Goal: Task Accomplishment & Management: Manage account settings

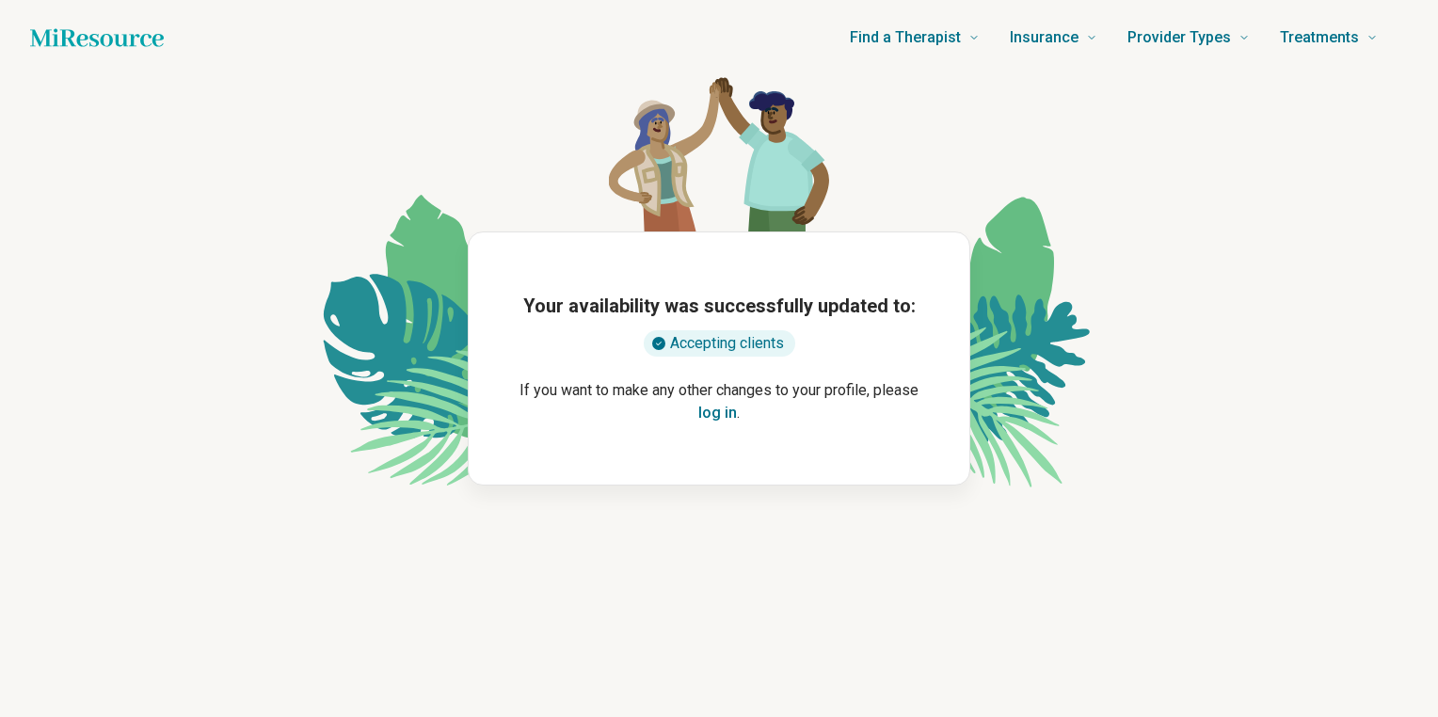
click at [722, 409] on button "log in" at bounding box center [717, 413] width 39 height 23
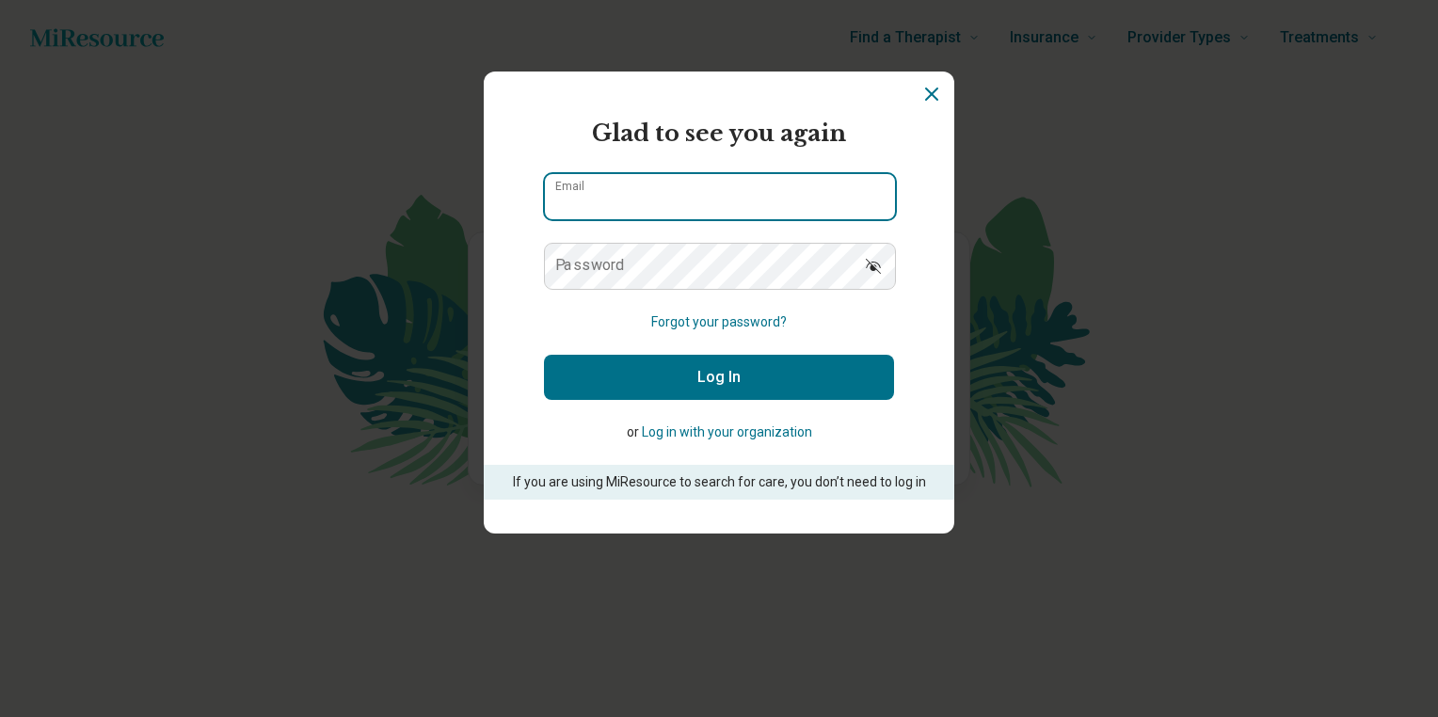
type input "**********"
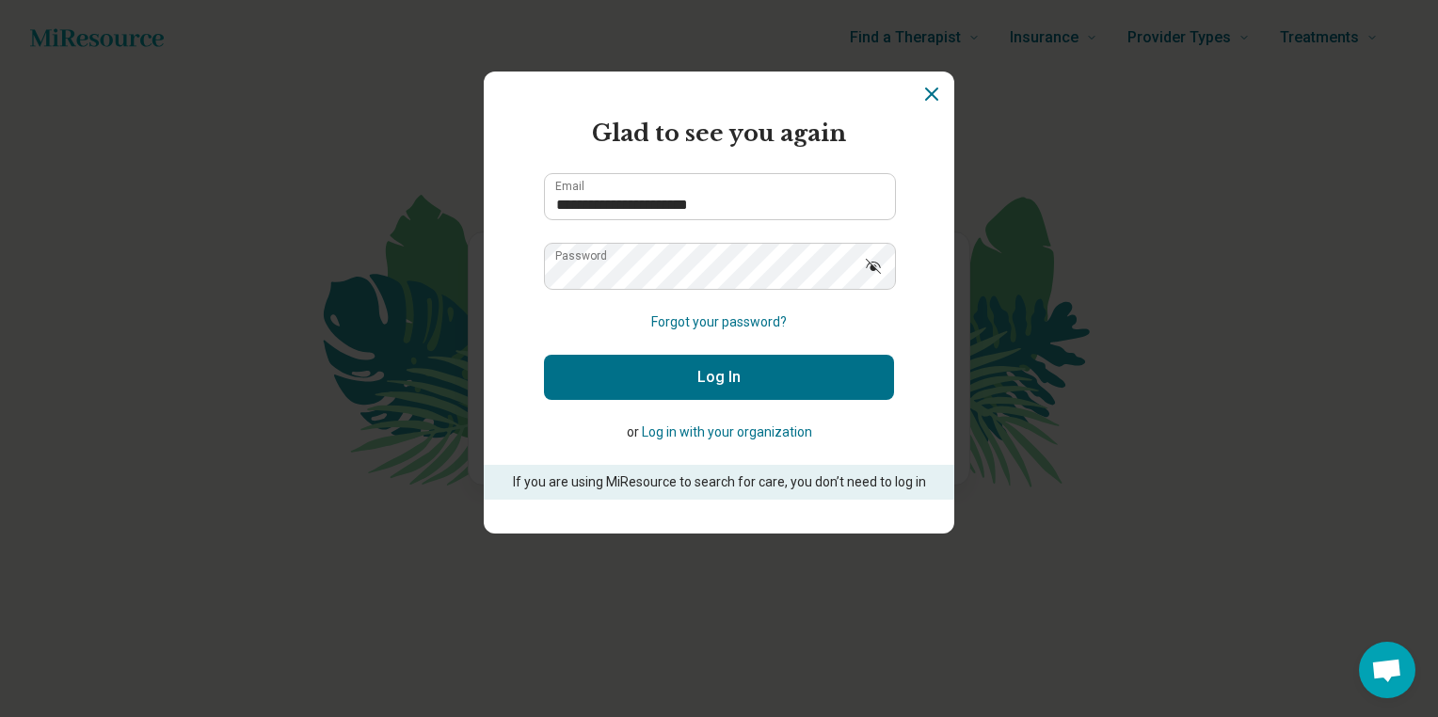
click at [670, 378] on button "Log In" at bounding box center [719, 377] width 350 height 45
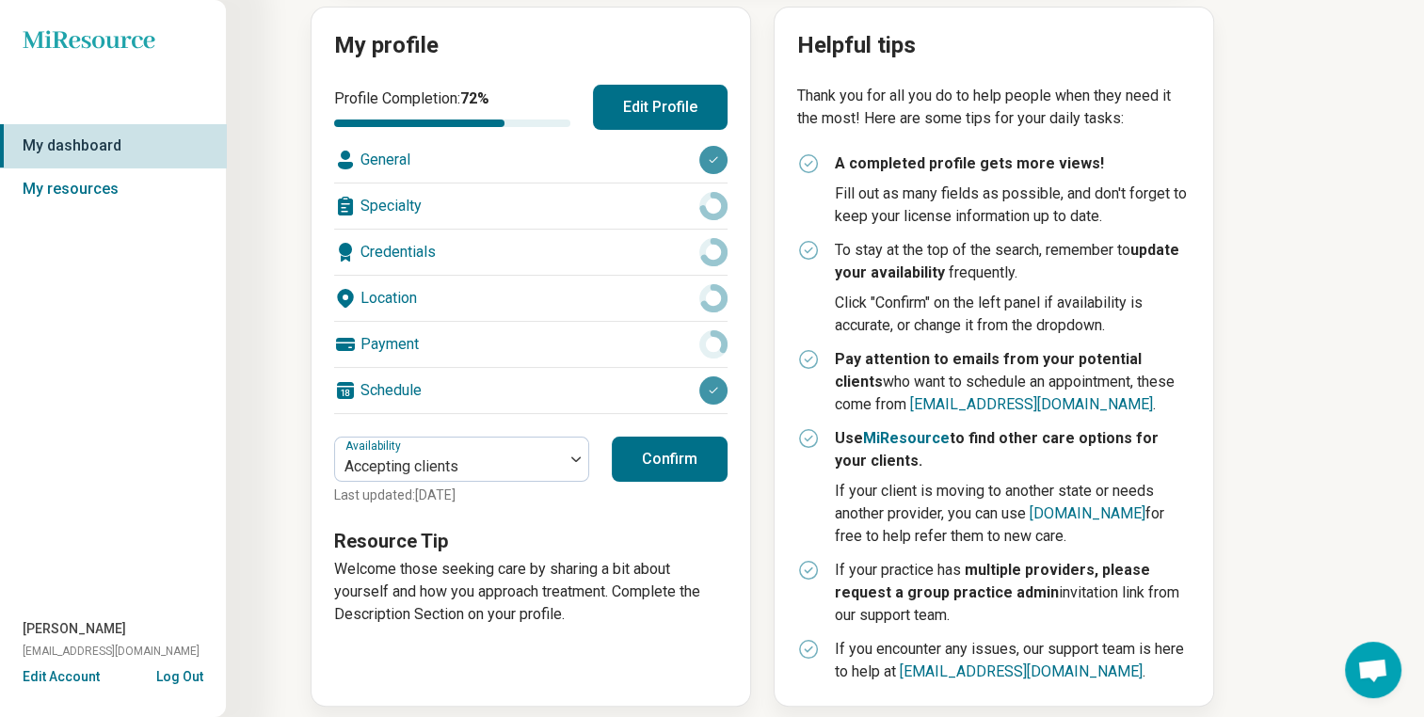
scroll to position [227, 0]
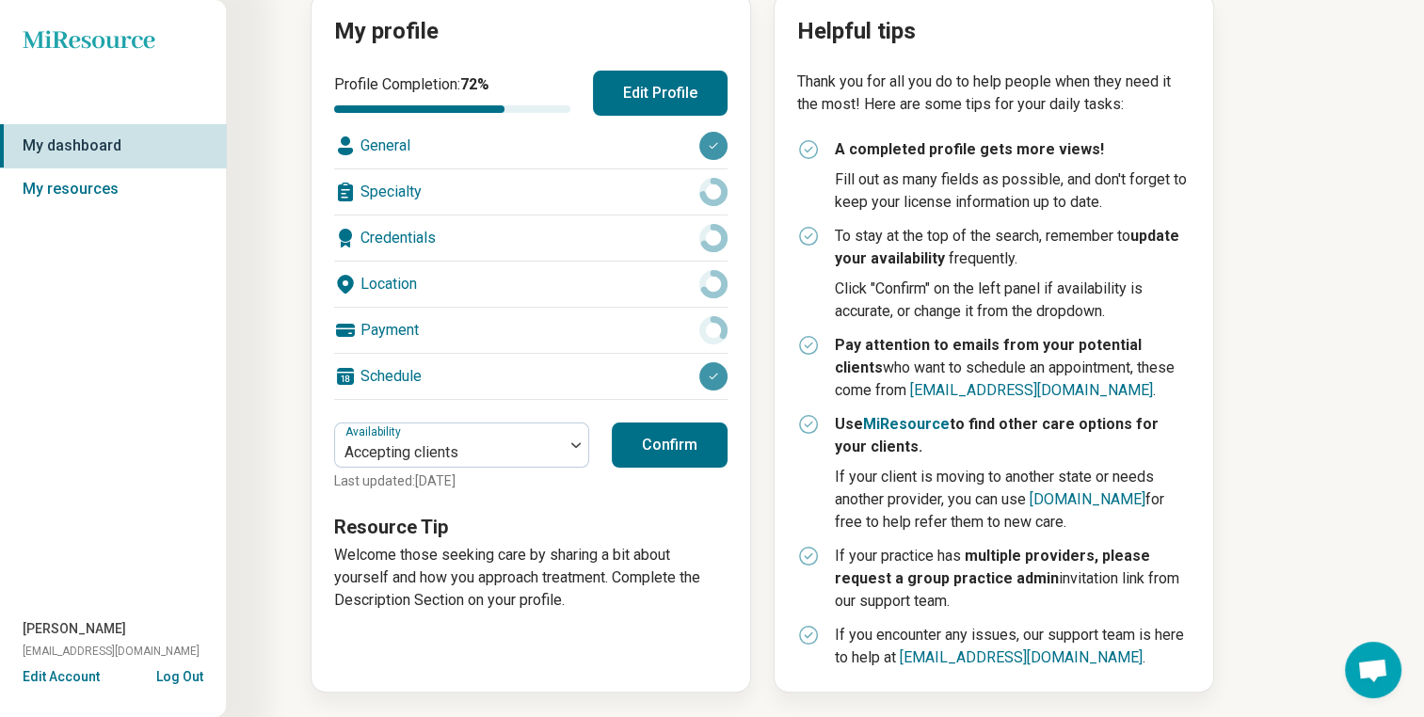
click at [664, 440] on button "Confirm" at bounding box center [670, 445] width 116 height 45
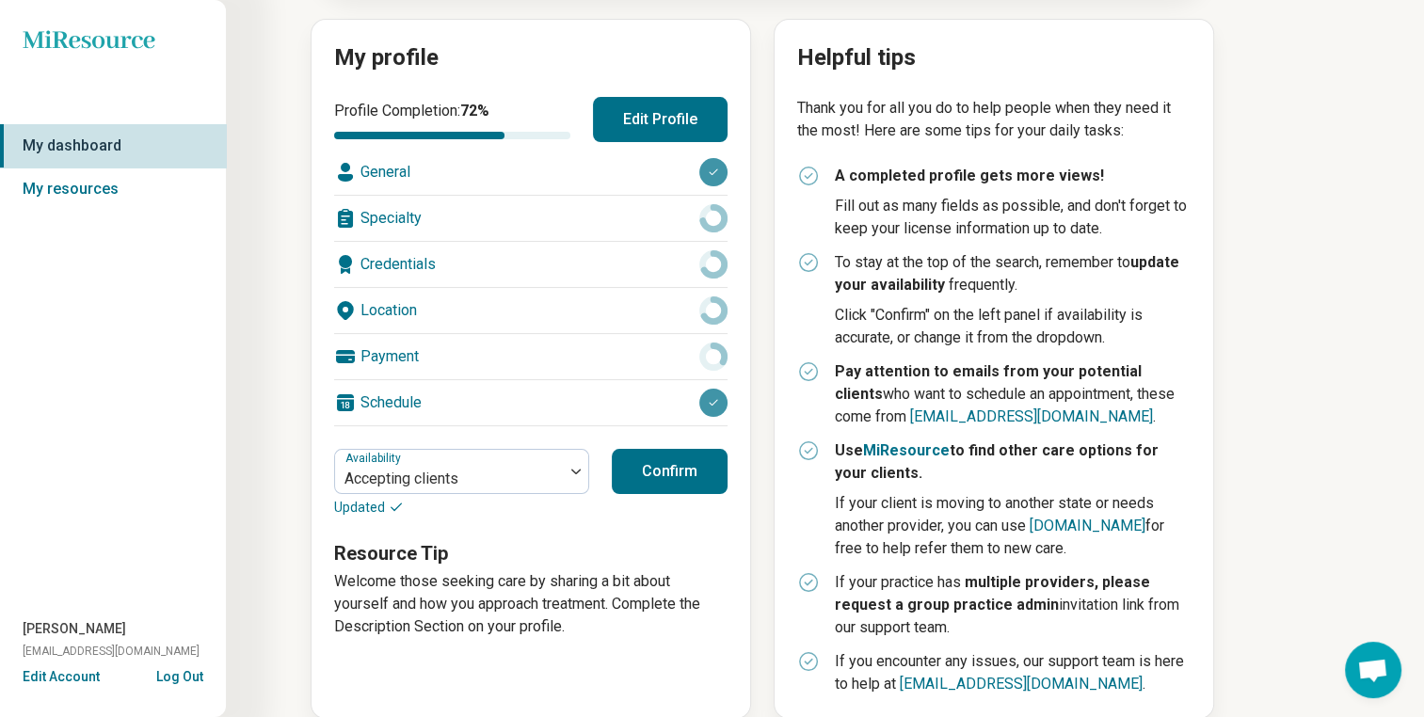
scroll to position [0, 0]
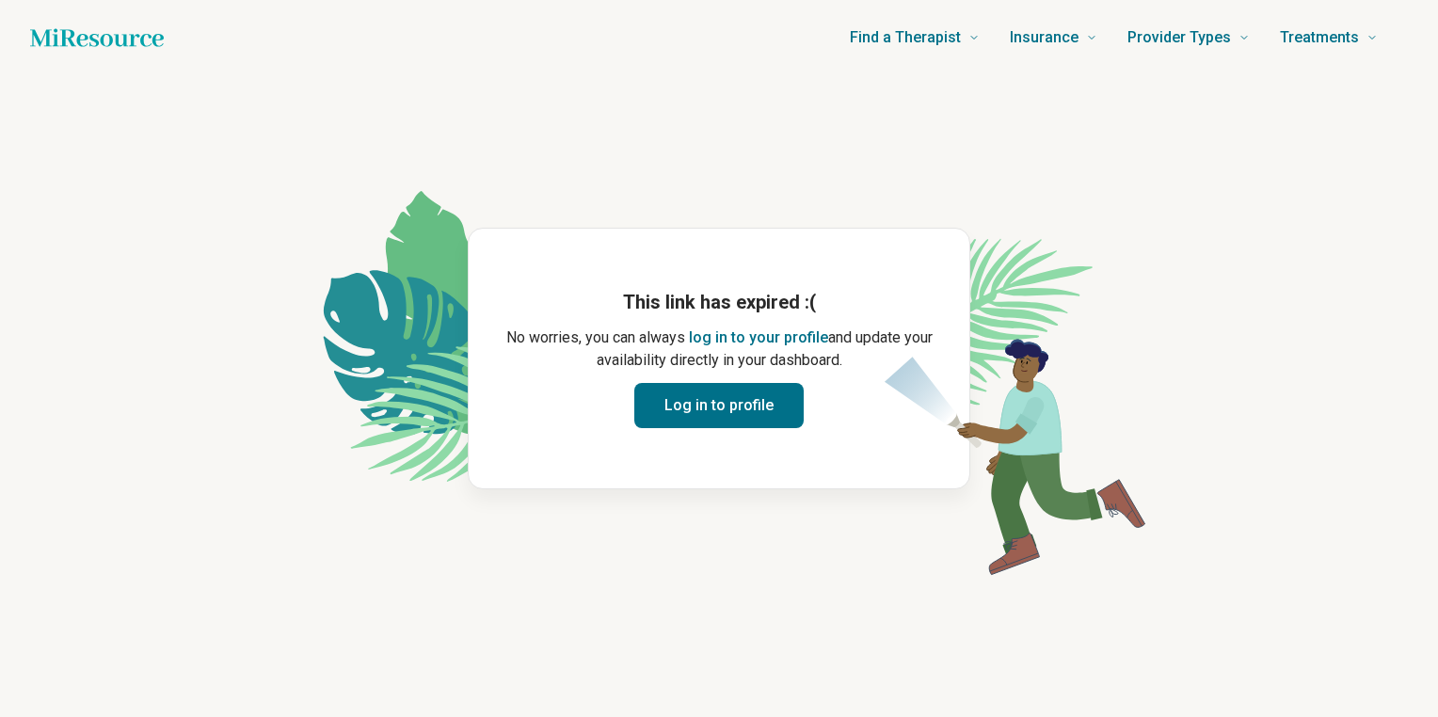
click at [736, 402] on button "Log in to profile" at bounding box center [718, 405] width 169 height 45
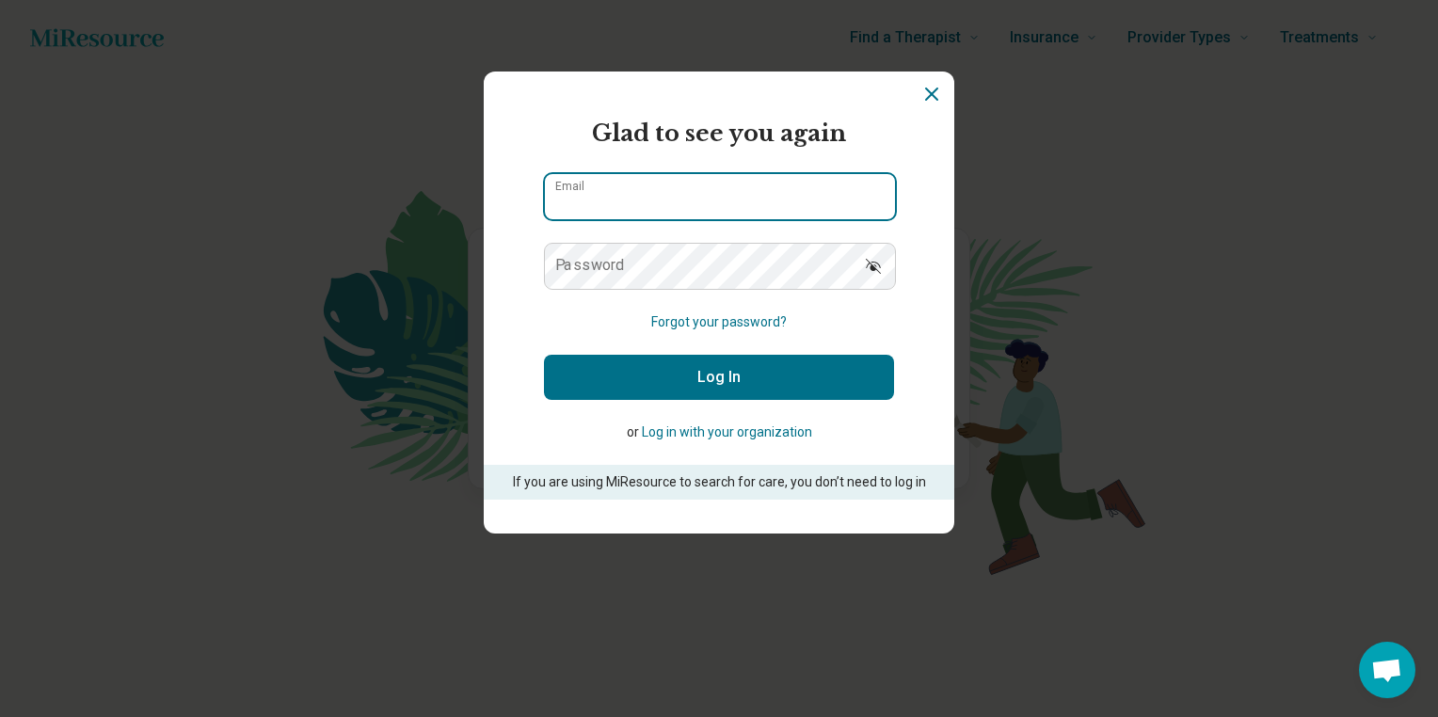
type input "**********"
click at [700, 386] on button "Log In" at bounding box center [719, 377] width 350 height 45
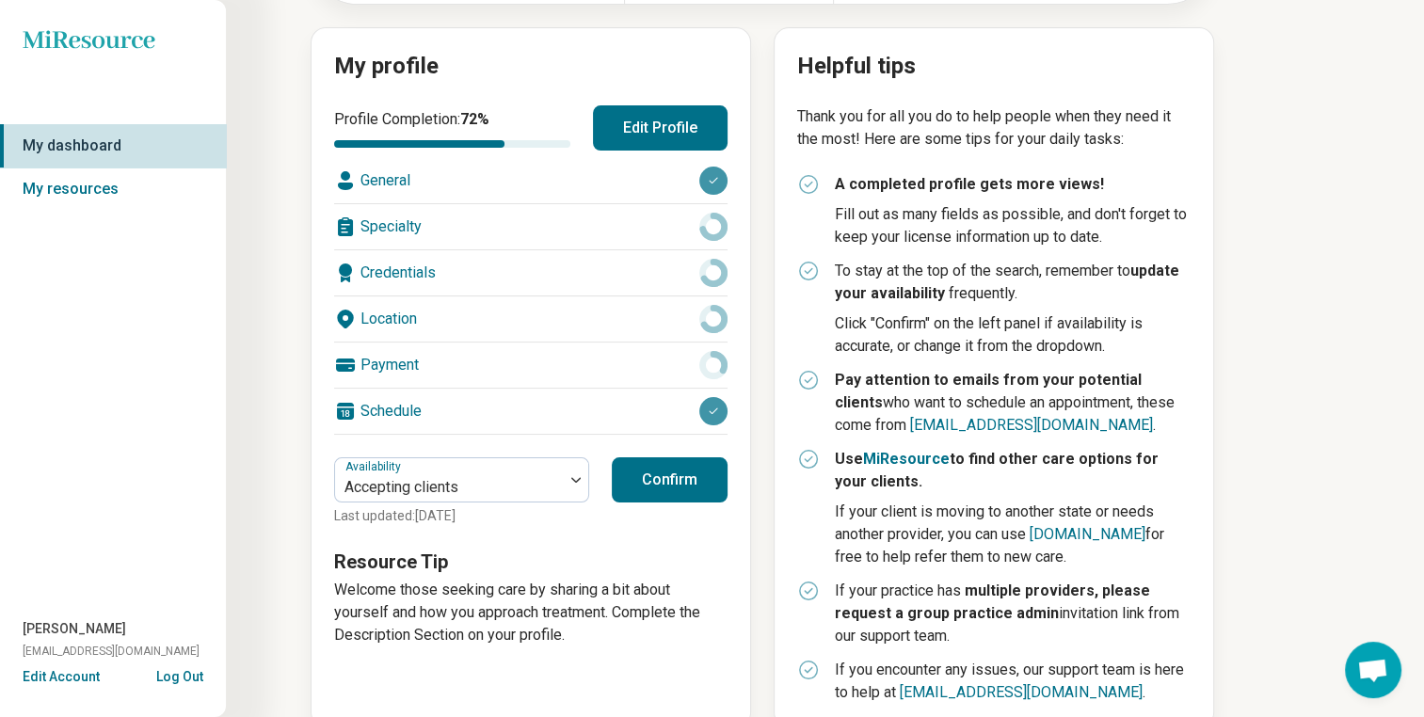
scroll to position [194, 0]
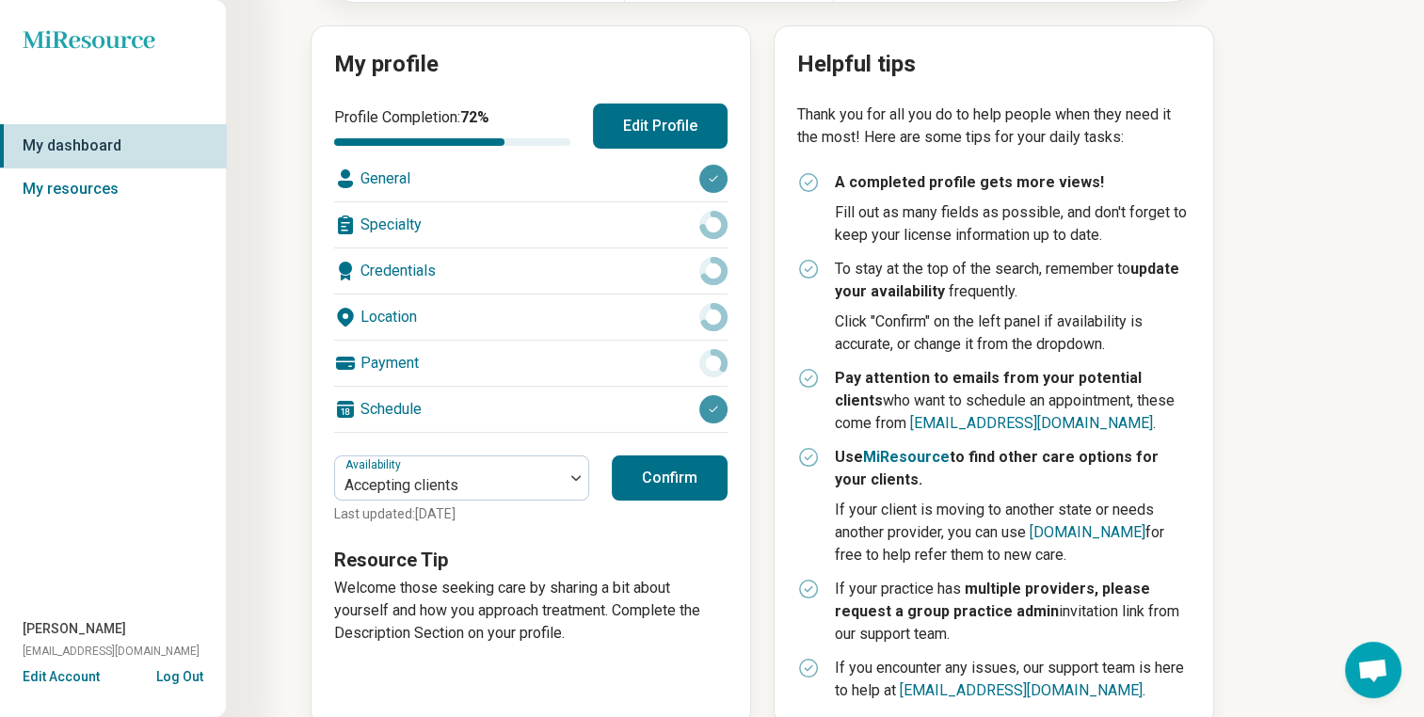
click at [562, 391] on div "Schedule" at bounding box center [530, 409] width 393 height 45
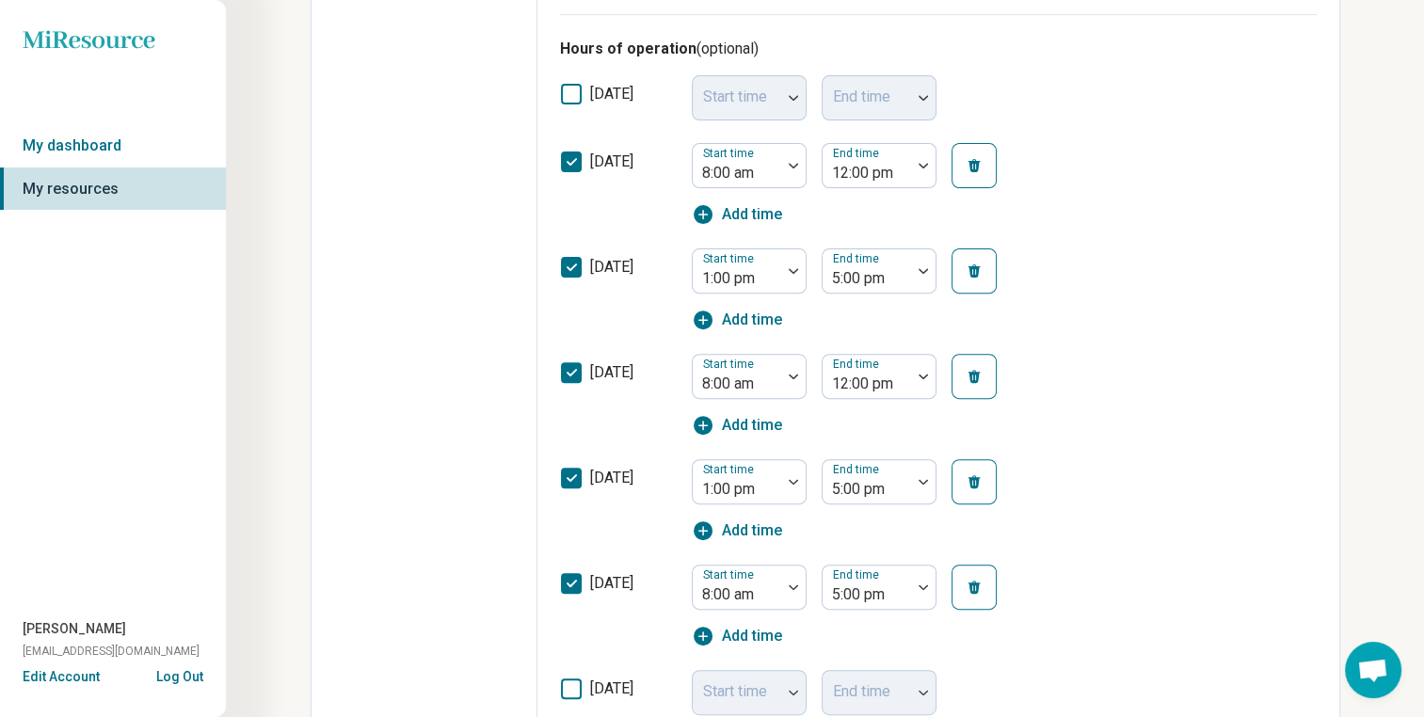
scroll to position [614, 0]
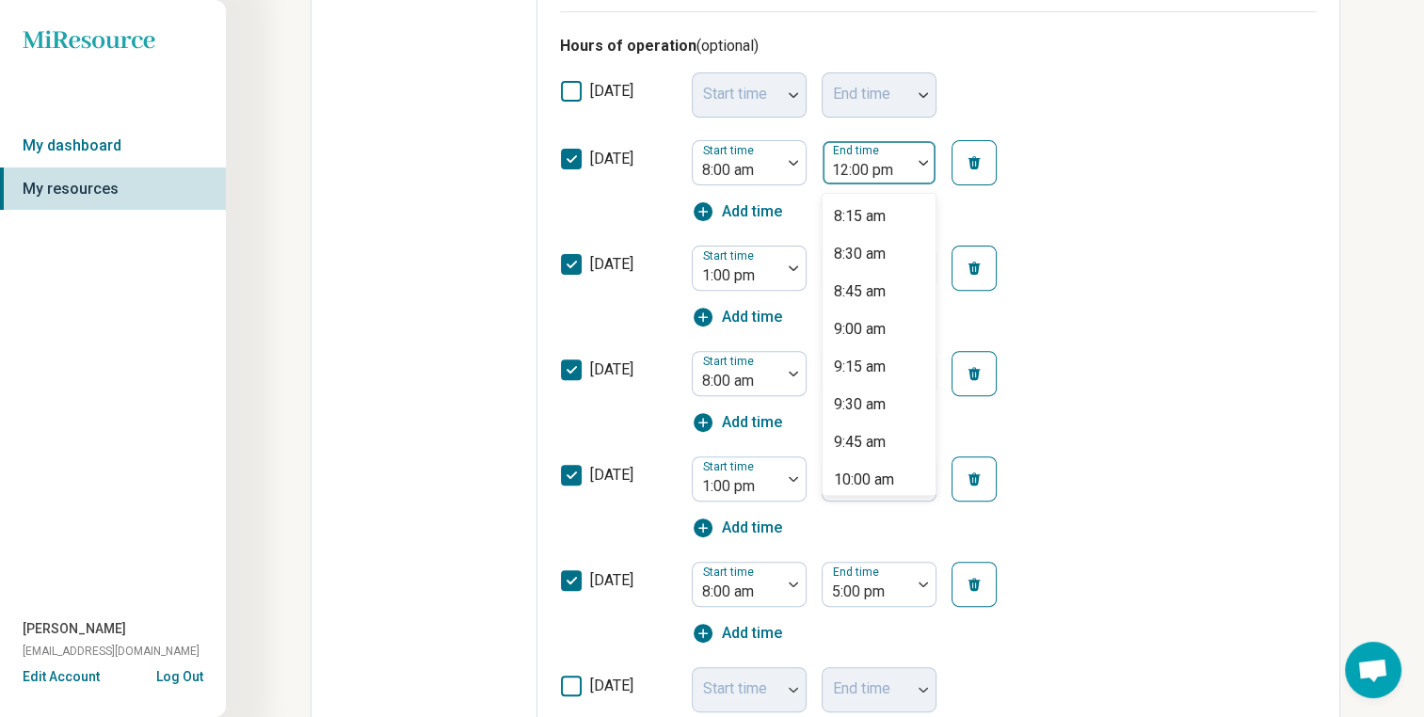
click at [859, 178] on div at bounding box center [866, 170] width 73 height 26
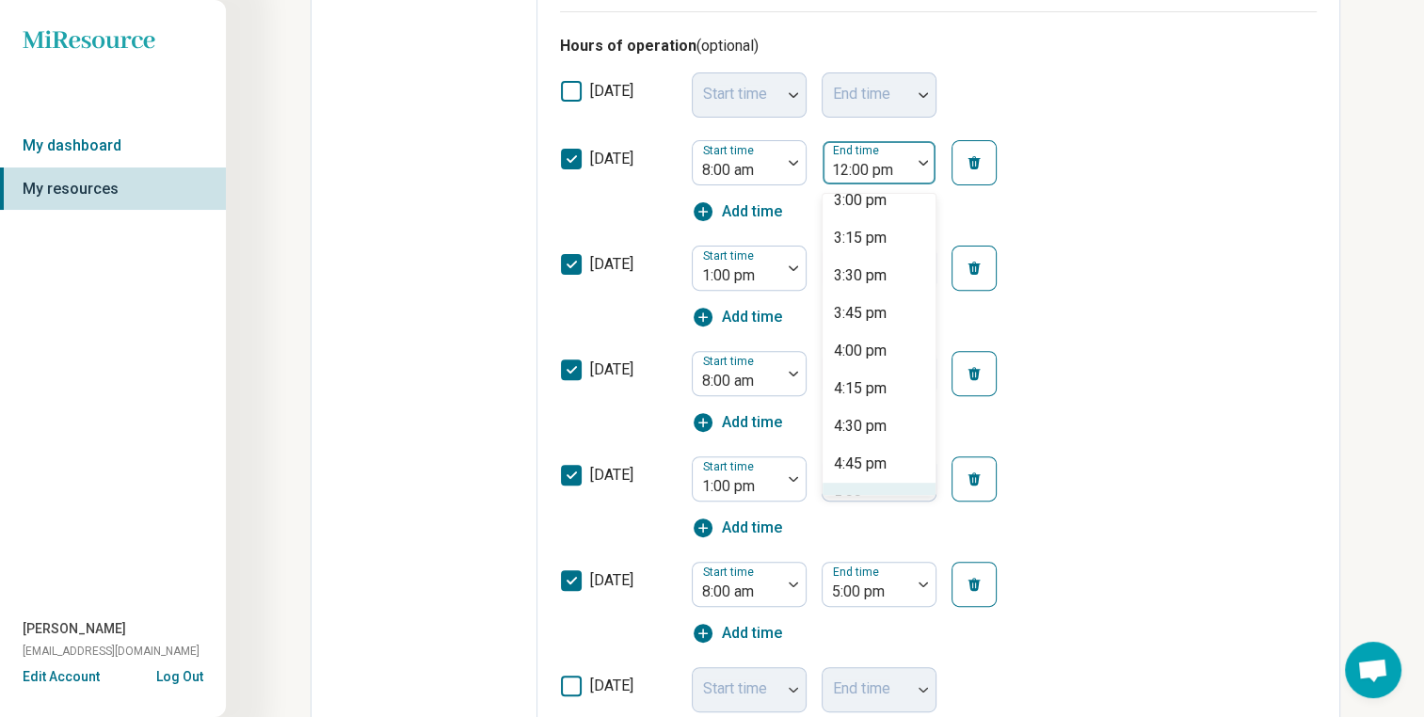
scroll to position [1183, 0]
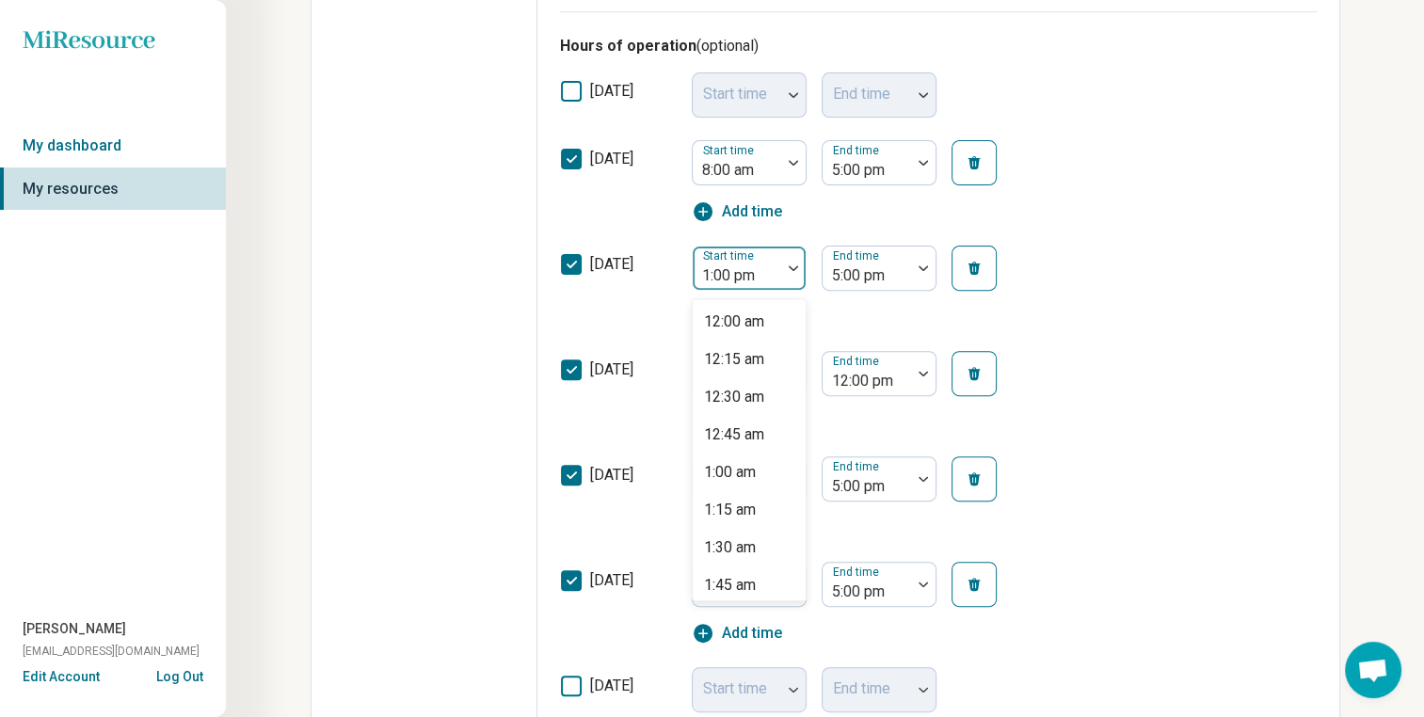
click at [764, 274] on div at bounding box center [736, 276] width 73 height 26
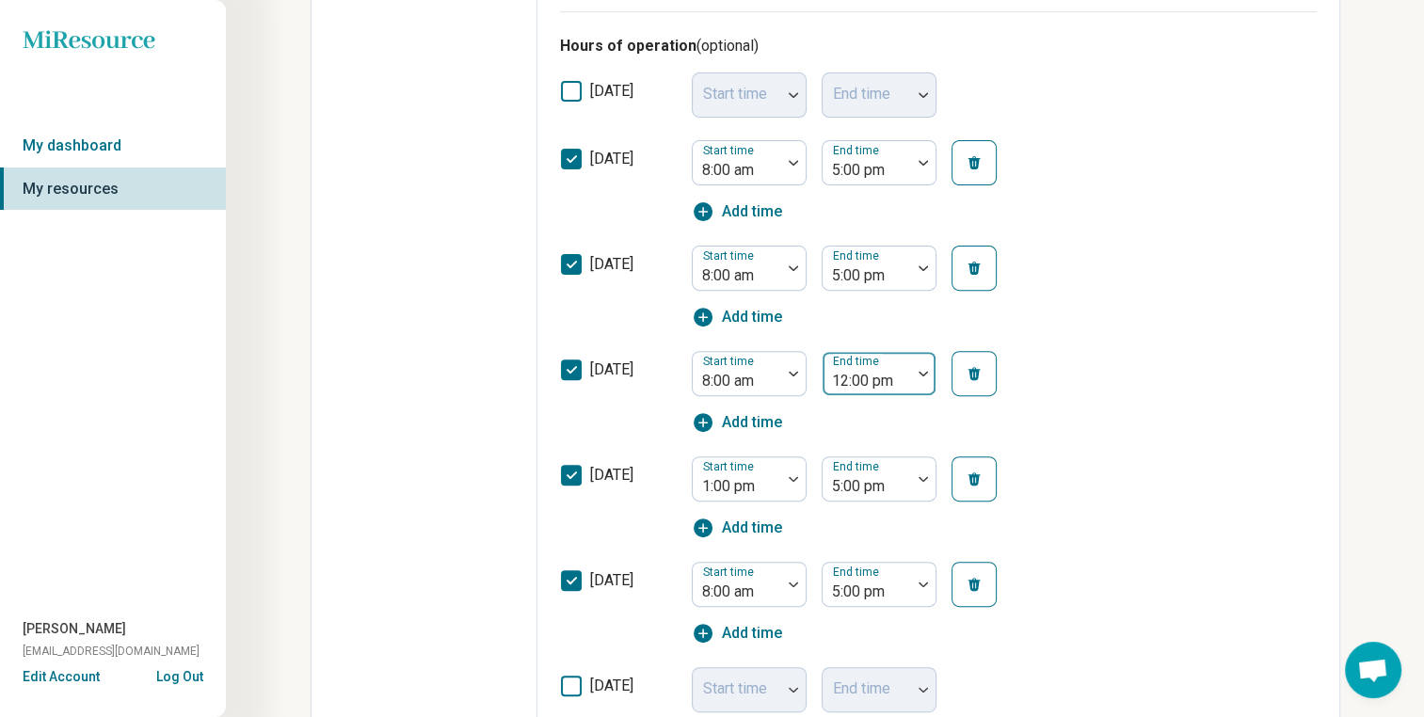
click at [885, 385] on div at bounding box center [866, 381] width 73 height 26
click at [764, 488] on div at bounding box center [736, 486] width 73 height 26
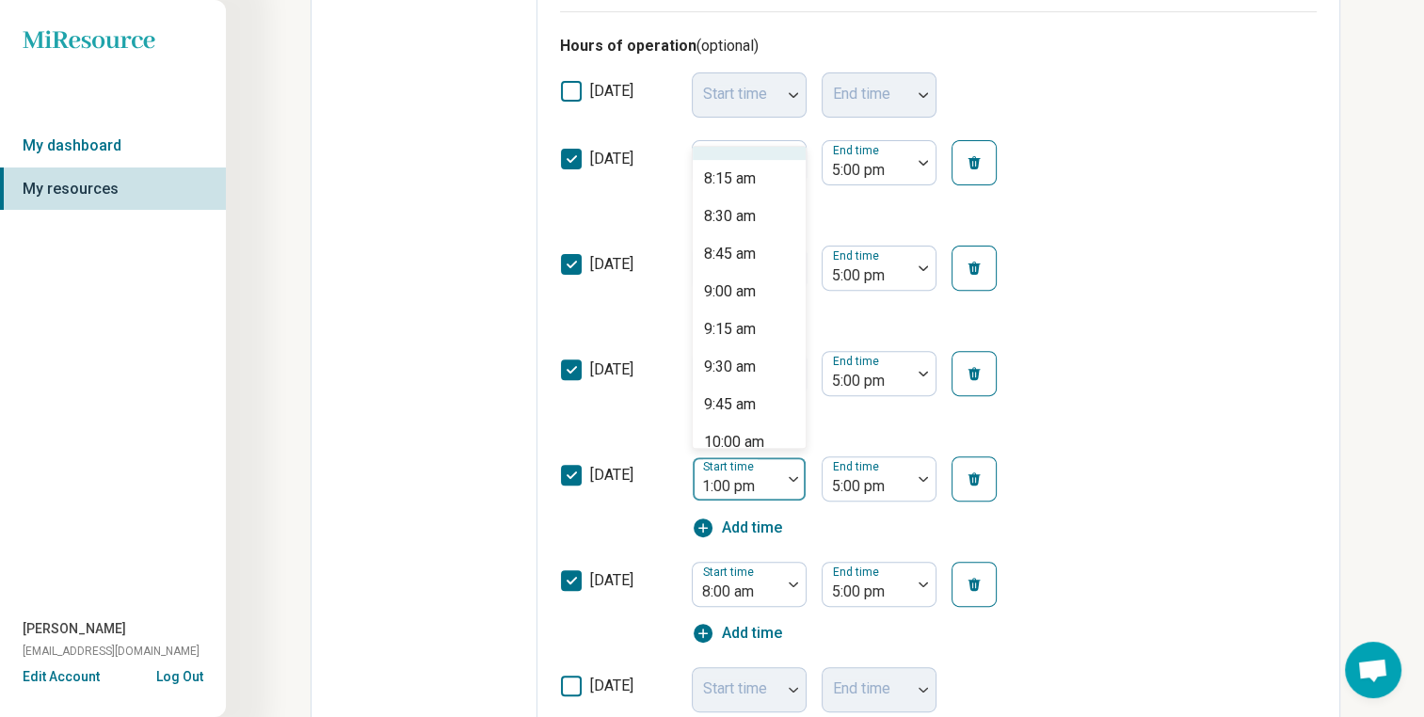
scroll to position [1195, 0]
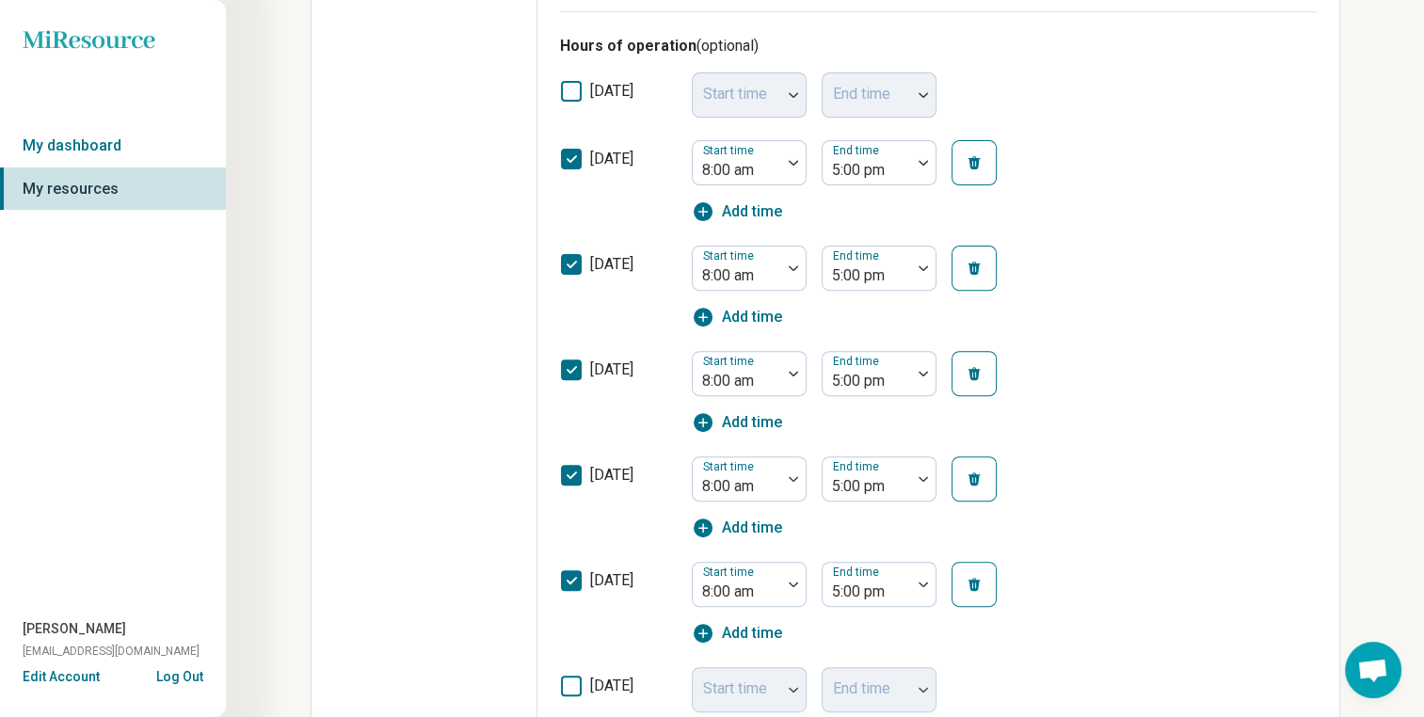
click at [1188, 504] on div "[DATE] Start time 8:00 am End time 5:00 pm Add time" at bounding box center [938, 497] width 757 height 105
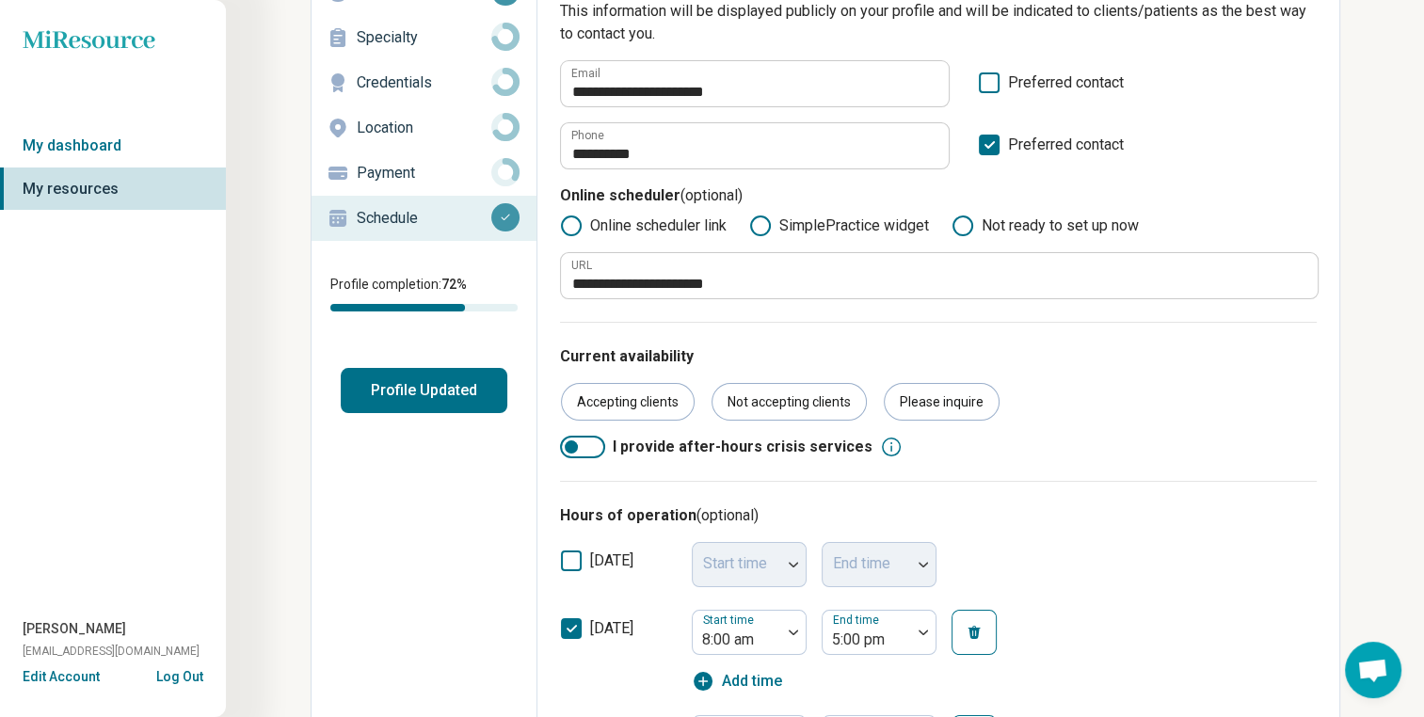
scroll to position [0, 0]
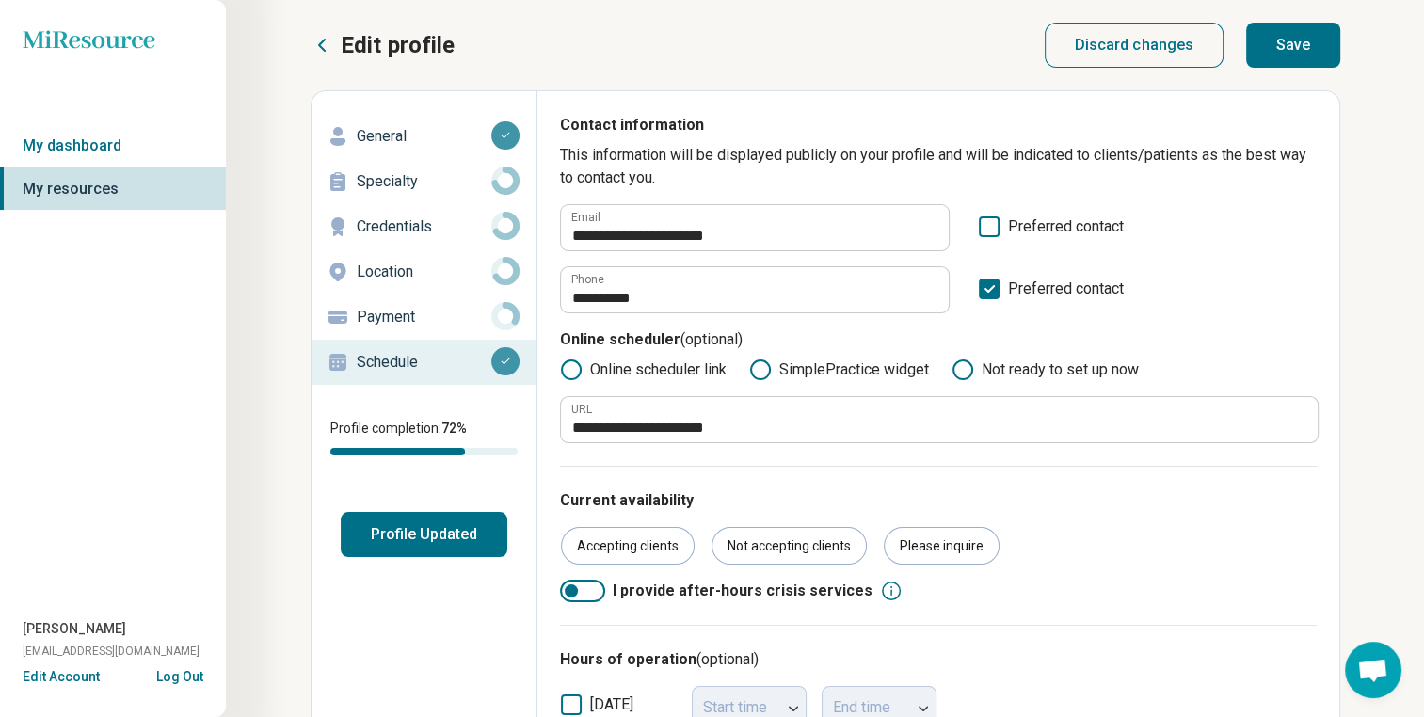
click at [1299, 36] on button "Save" at bounding box center [1293, 45] width 94 height 45
